Goal: Information Seeking & Learning: Check status

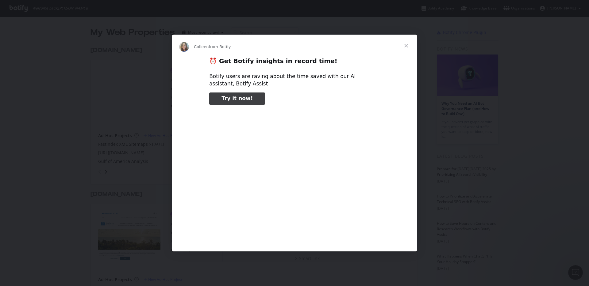
type input "264906"
click at [407, 46] on span "Close" at bounding box center [406, 46] width 22 height 22
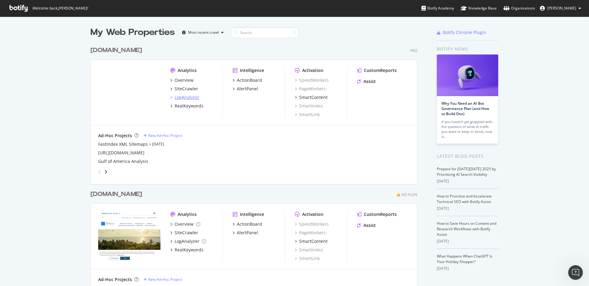
click at [185, 94] on div "LogAnalyzer" at bounding box center [186, 97] width 25 height 6
